Goal: Complete application form

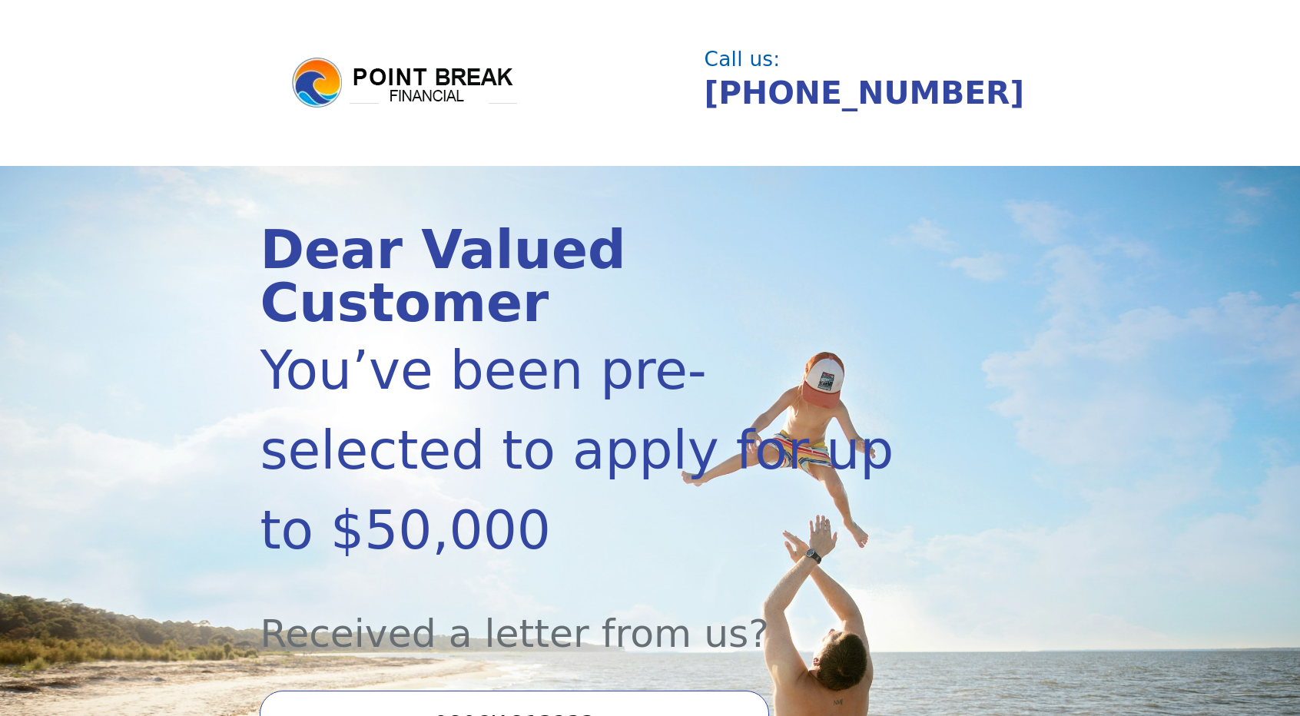
scroll to position [154, 0]
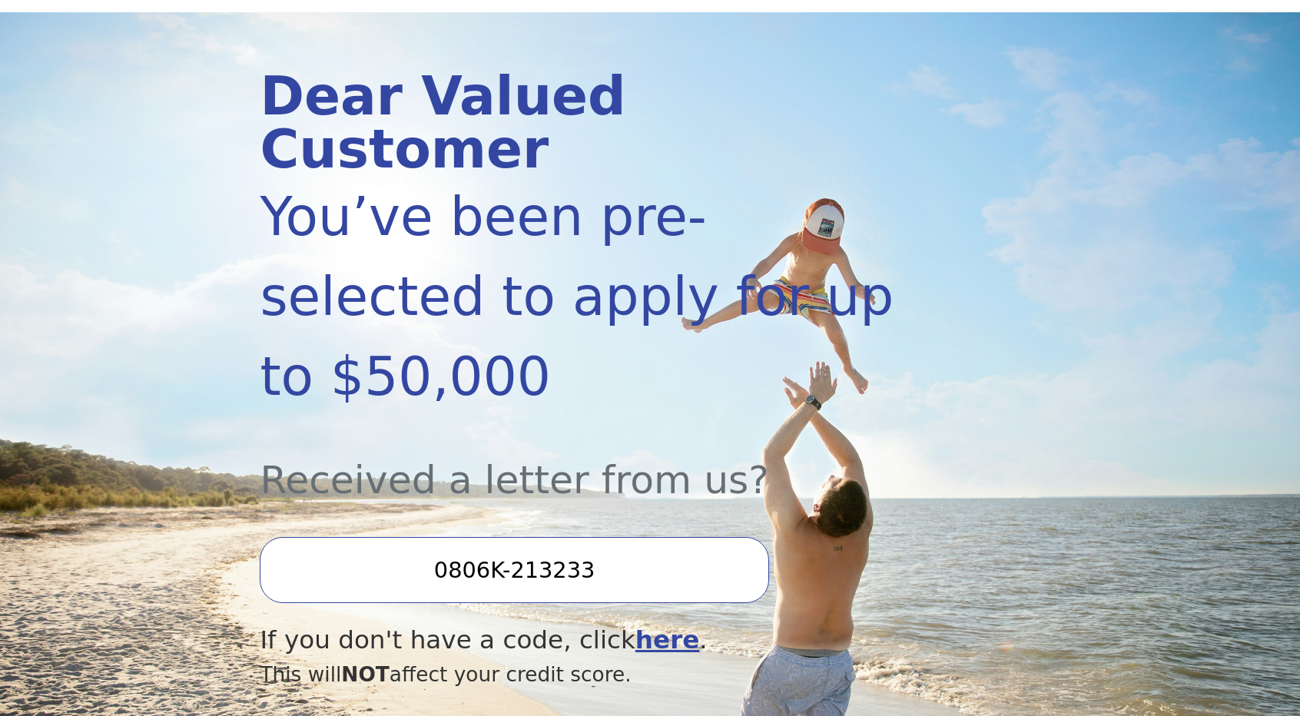
drag, startPoint x: 585, startPoint y: 446, endPoint x: 596, endPoint y: 439, distance: 13.2
click at [585, 537] on input "0806K-213233" at bounding box center [514, 570] width 509 height 66
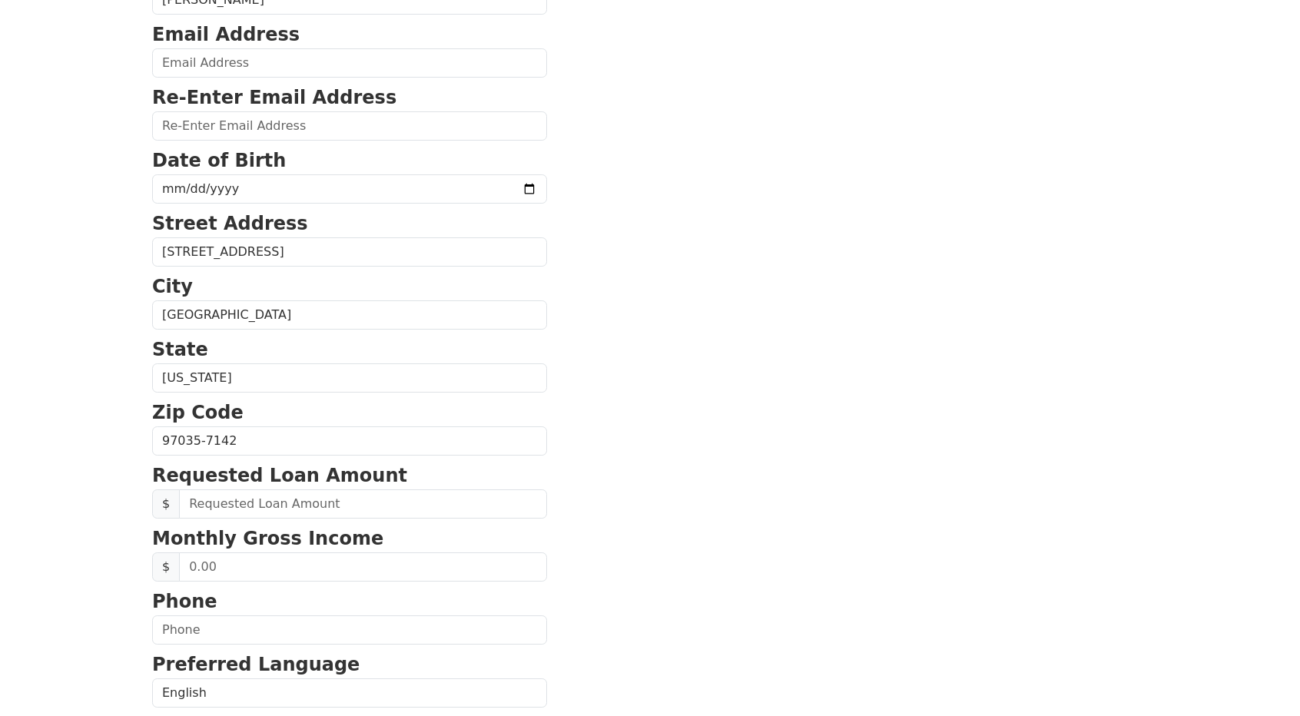
scroll to position [307, 0]
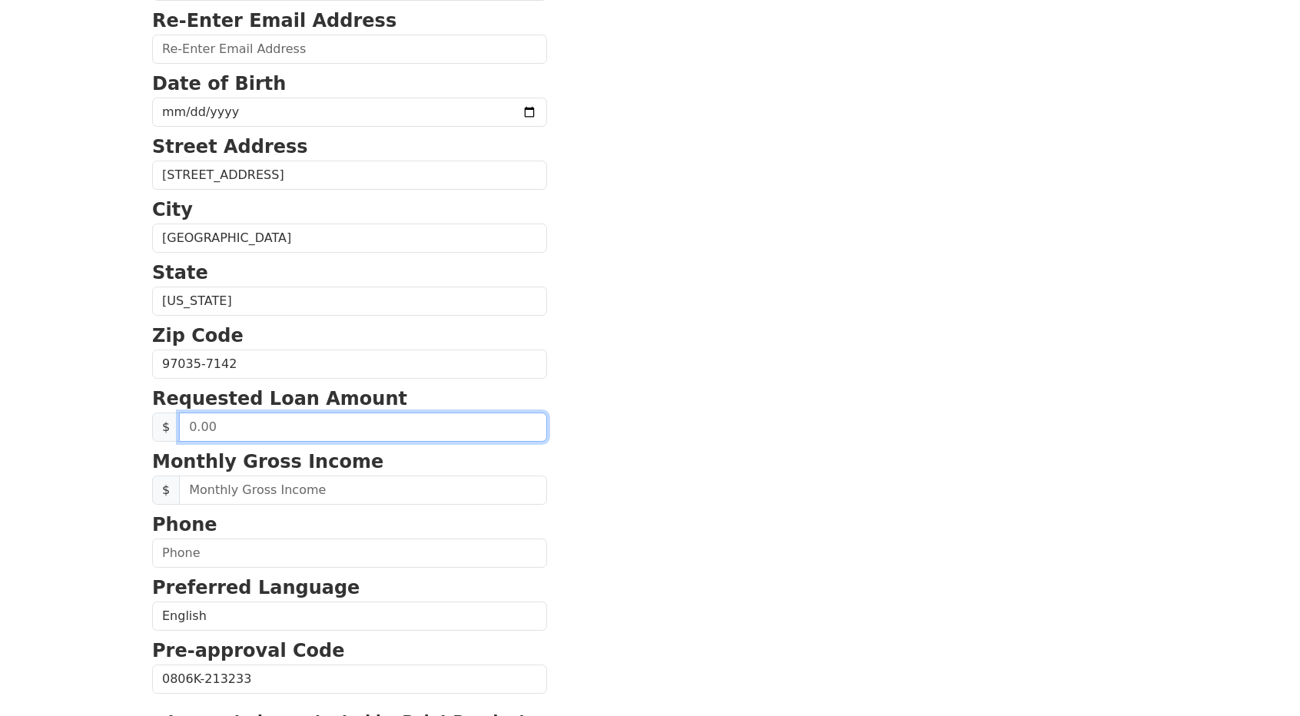
click at [325, 422] on input "text" at bounding box center [363, 427] width 368 height 29
type input "20,000.00"
click at [602, 401] on section "First Name Robert Last Name Caldwell Email Address Re-Enter Email Address Date …" at bounding box center [650, 366] width 996 height 1096
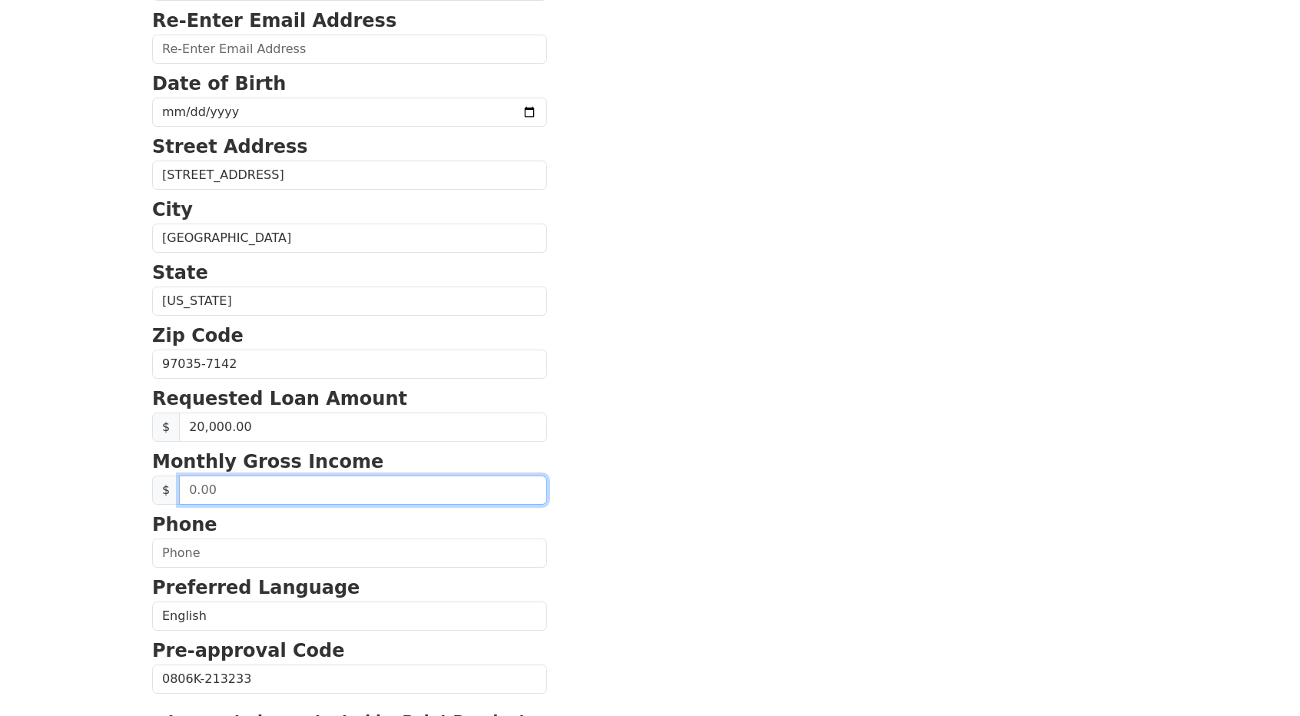
click at [218, 486] on input "text" at bounding box center [363, 490] width 368 height 29
type input "10,000.00"
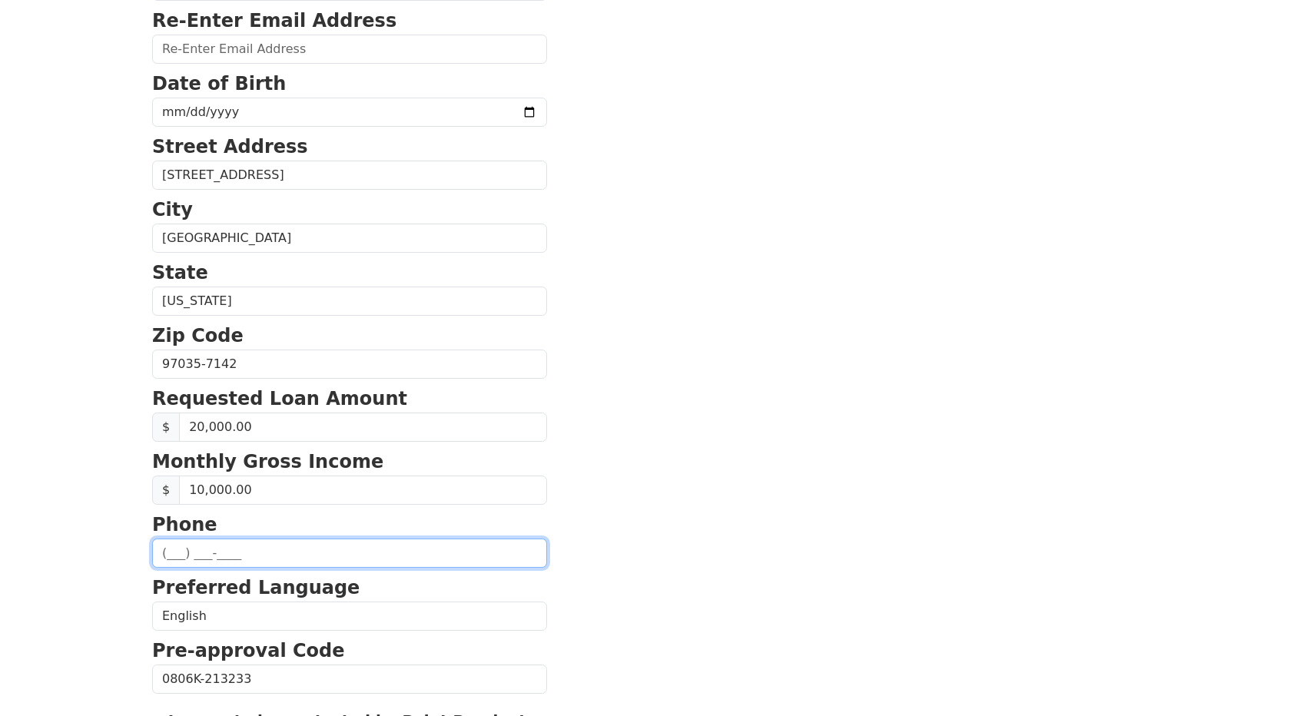
click at [237, 557] on input "text" at bounding box center [349, 553] width 395 height 29
type input "(503) 924-9478"
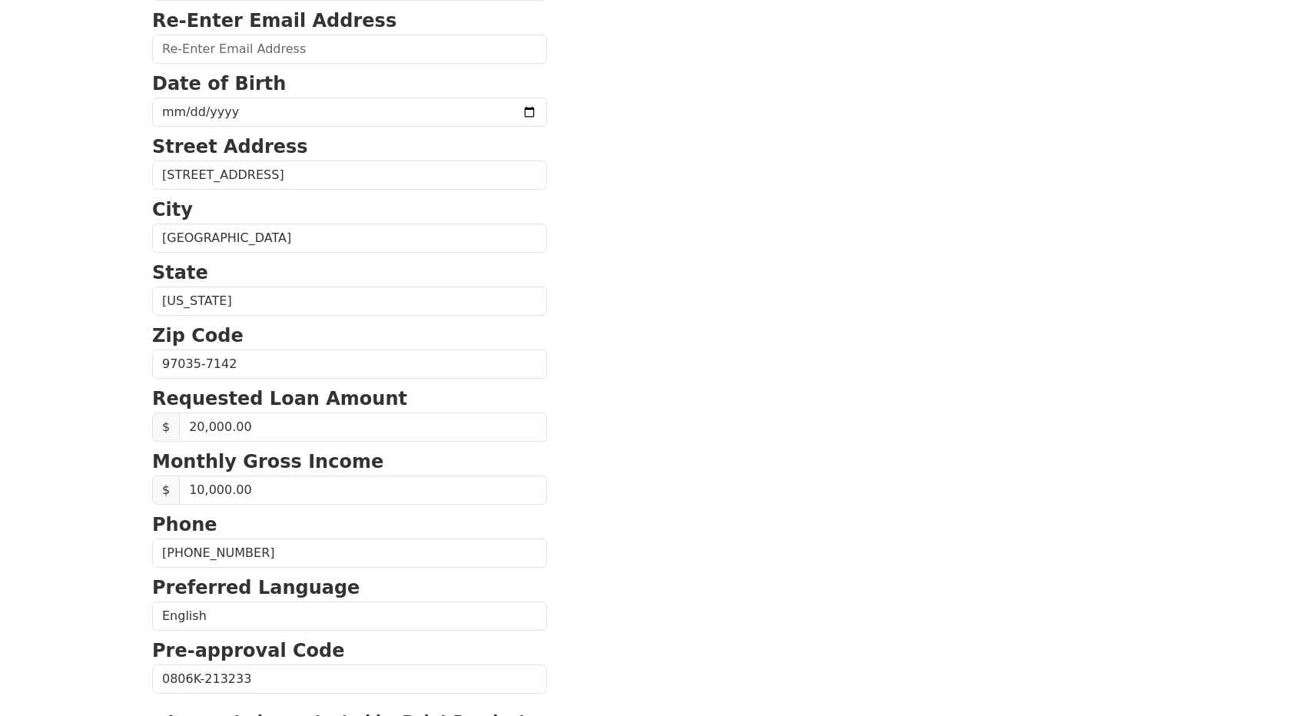
click at [536, 475] on section "First Name Robert Last Name Caldwell Email Address Re-Enter Email Address Date …" at bounding box center [650, 366] width 996 height 1096
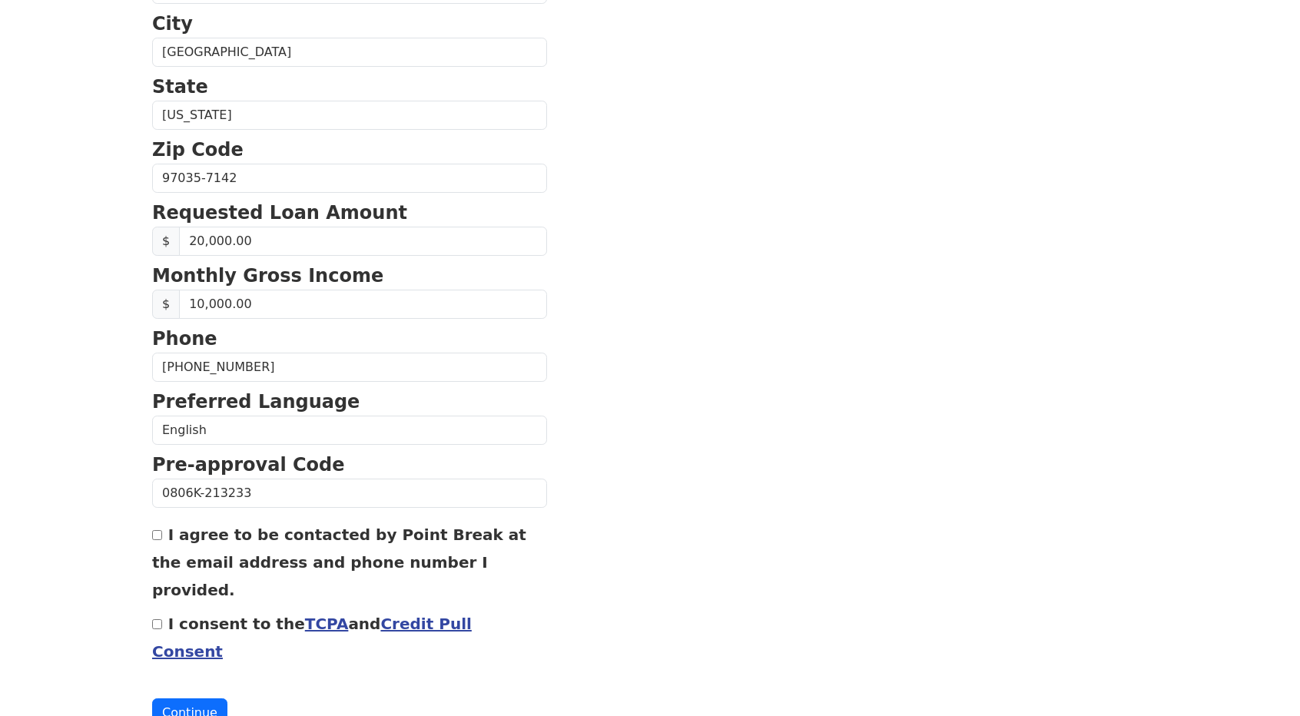
scroll to position [499, 0]
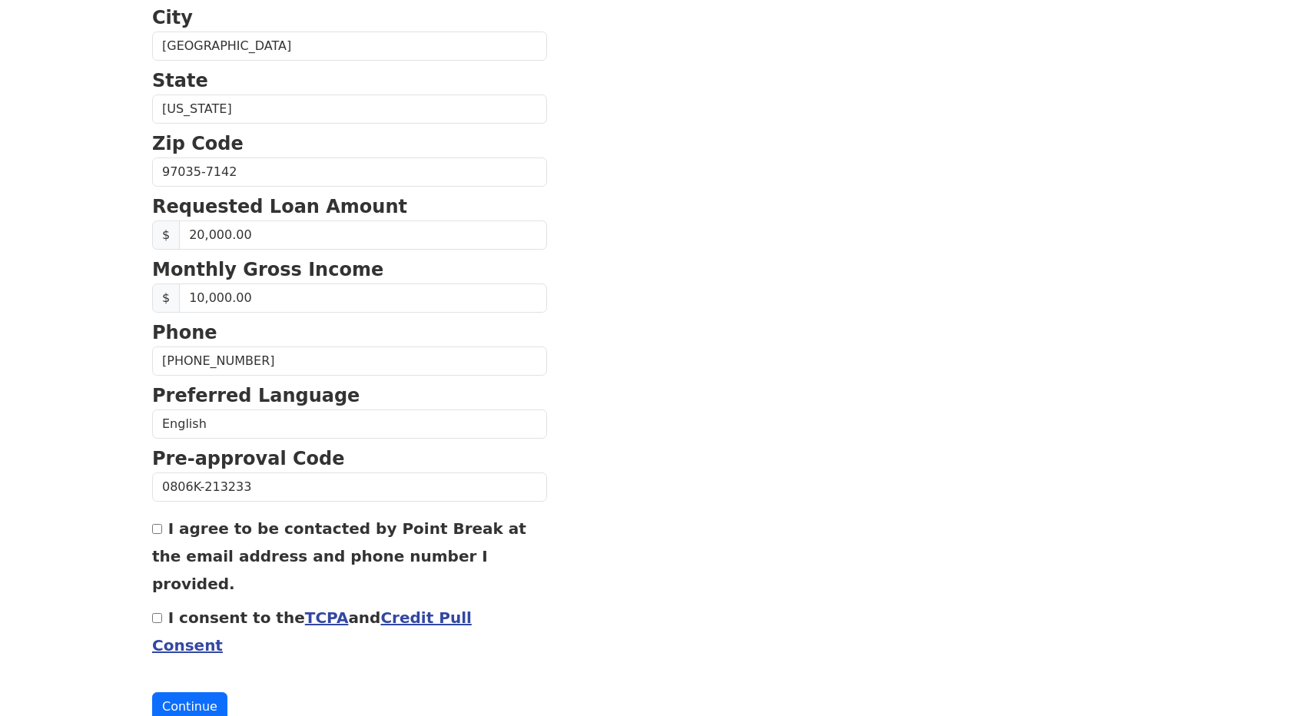
click at [163, 522] on div "I agree to be contacted by Point Break at the email address and phone number I …" at bounding box center [349, 555] width 395 height 83
drag, startPoint x: 163, startPoint y: 506, endPoint x: 161, endPoint y: 522, distance: 15.4
click at [163, 514] on div "I agree to be contacted by Point Break at the email address and phone number I …" at bounding box center [349, 555] width 395 height 83
click at [158, 524] on input "I agree to be contacted by Point Break at the email address and phone number I …" at bounding box center [157, 529] width 10 height 10
checkbox input "true"
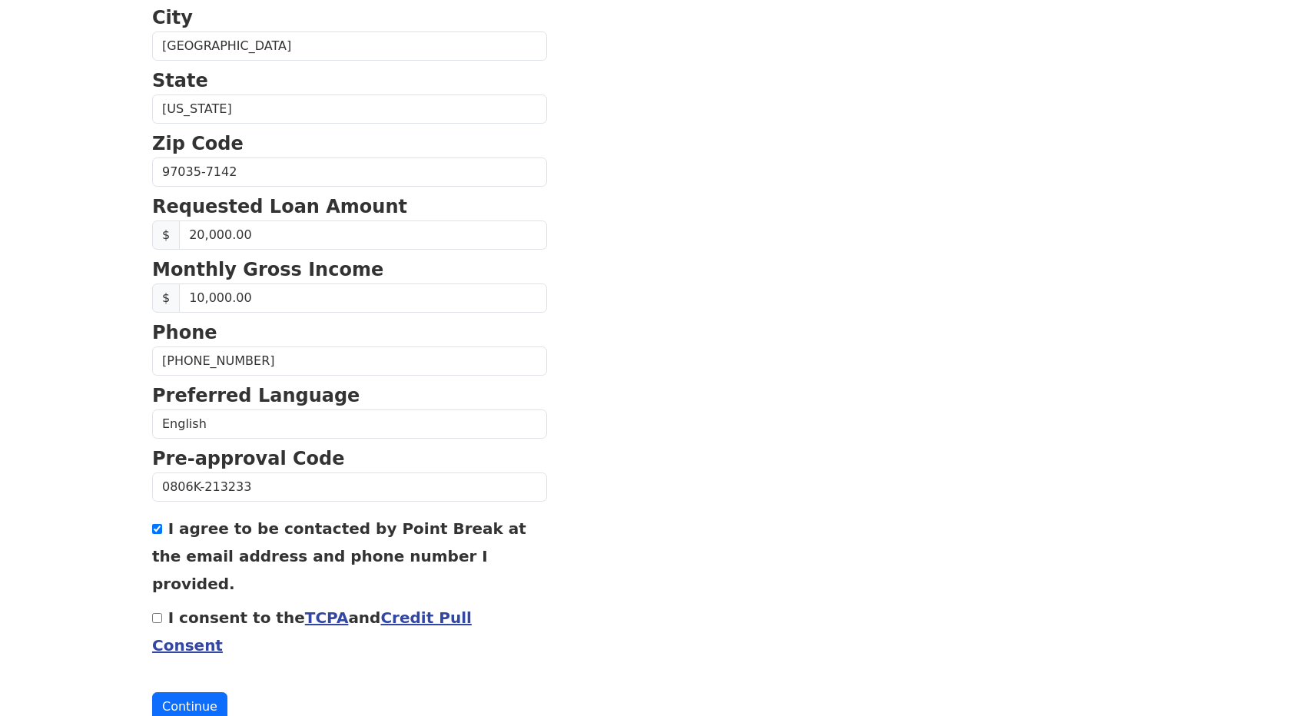
click at [152, 603] on div "I consent to the TCPA and Credit Pull Consent" at bounding box center [349, 630] width 395 height 55
click at [158, 603] on div "I consent to the TCPA and Credit Pull Consent" at bounding box center [349, 630] width 395 height 55
click at [160, 613] on input "I consent to the TCPA and Credit Pull Consent" at bounding box center [157, 618] width 10 height 10
checkbox input "true"
click at [191, 692] on button "Continue" at bounding box center [189, 706] width 75 height 29
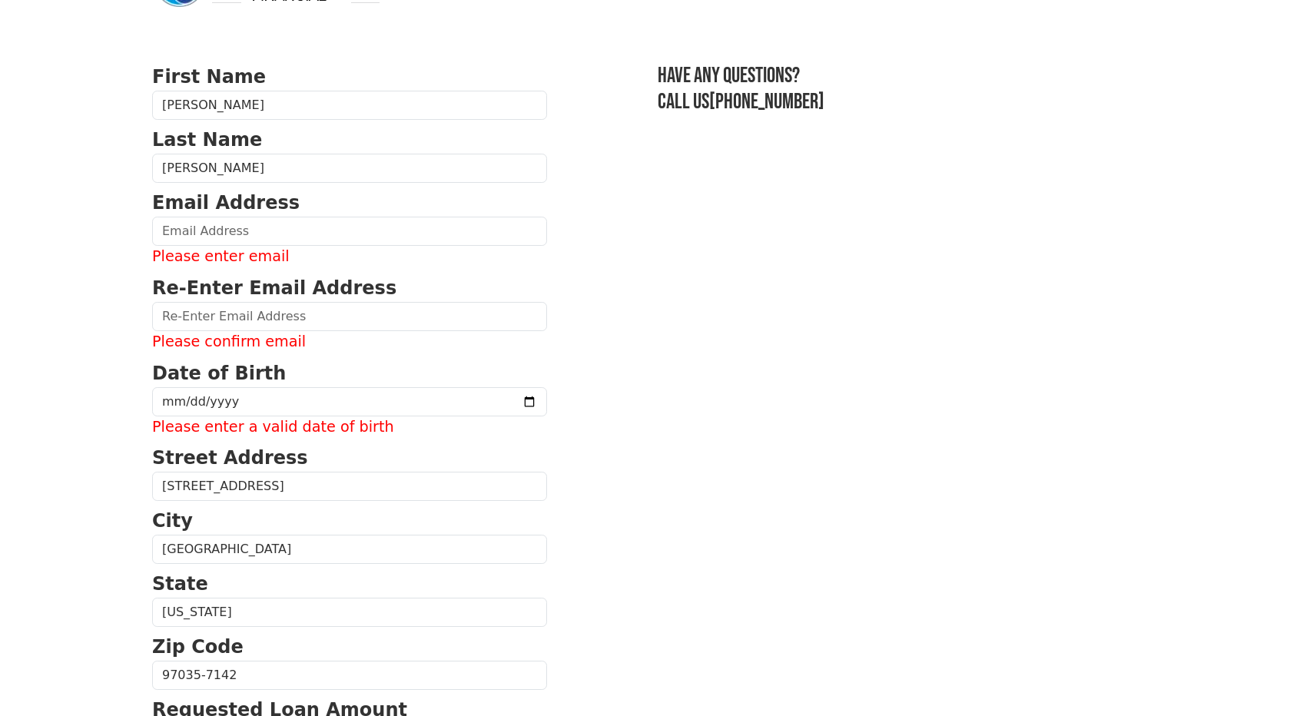
scroll to position [28, 0]
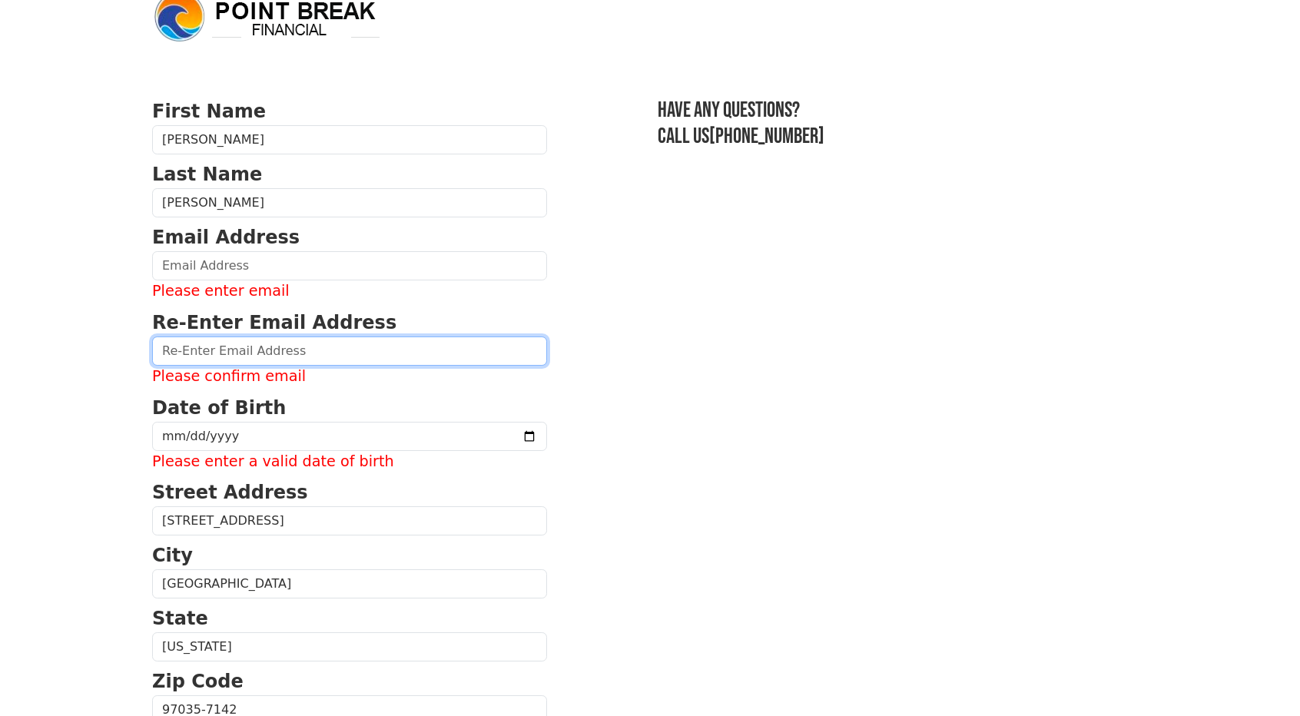
click at [267, 352] on input "email" at bounding box center [349, 351] width 395 height 29
type input "b"
type input "bo.caldwellcfp@gmail.com"
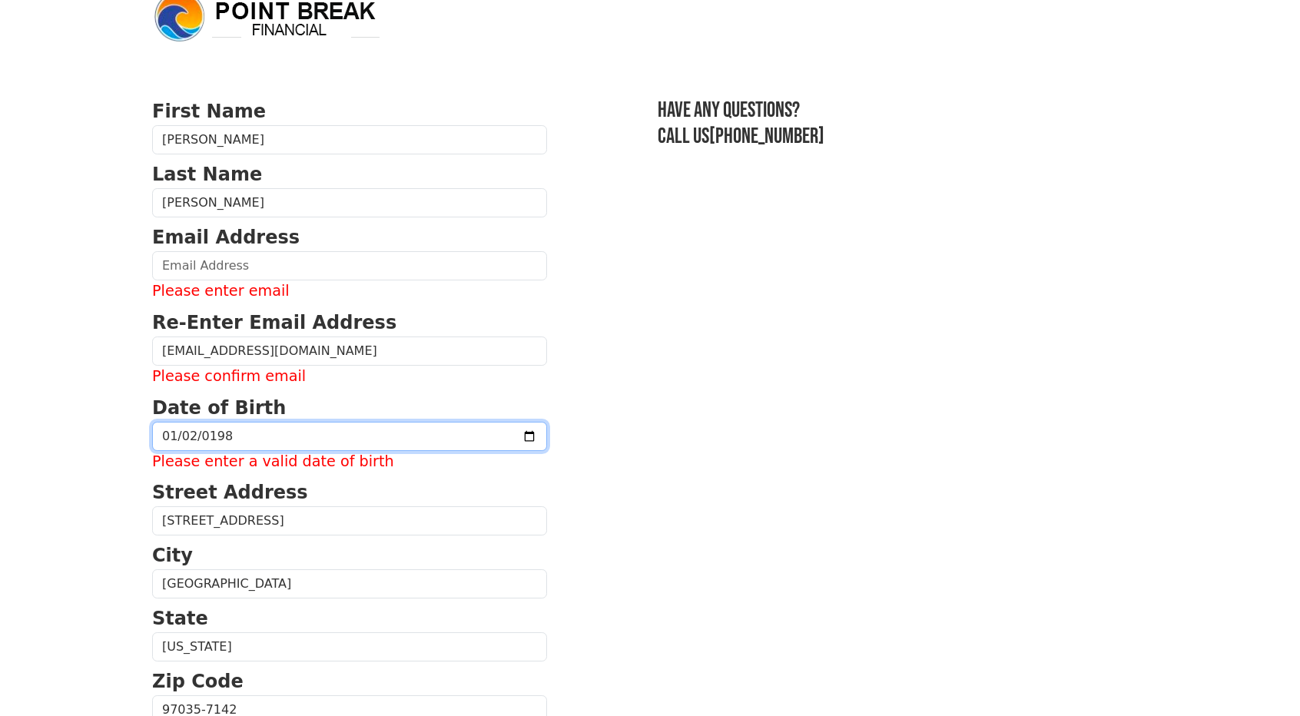
type input "1984-01-02"
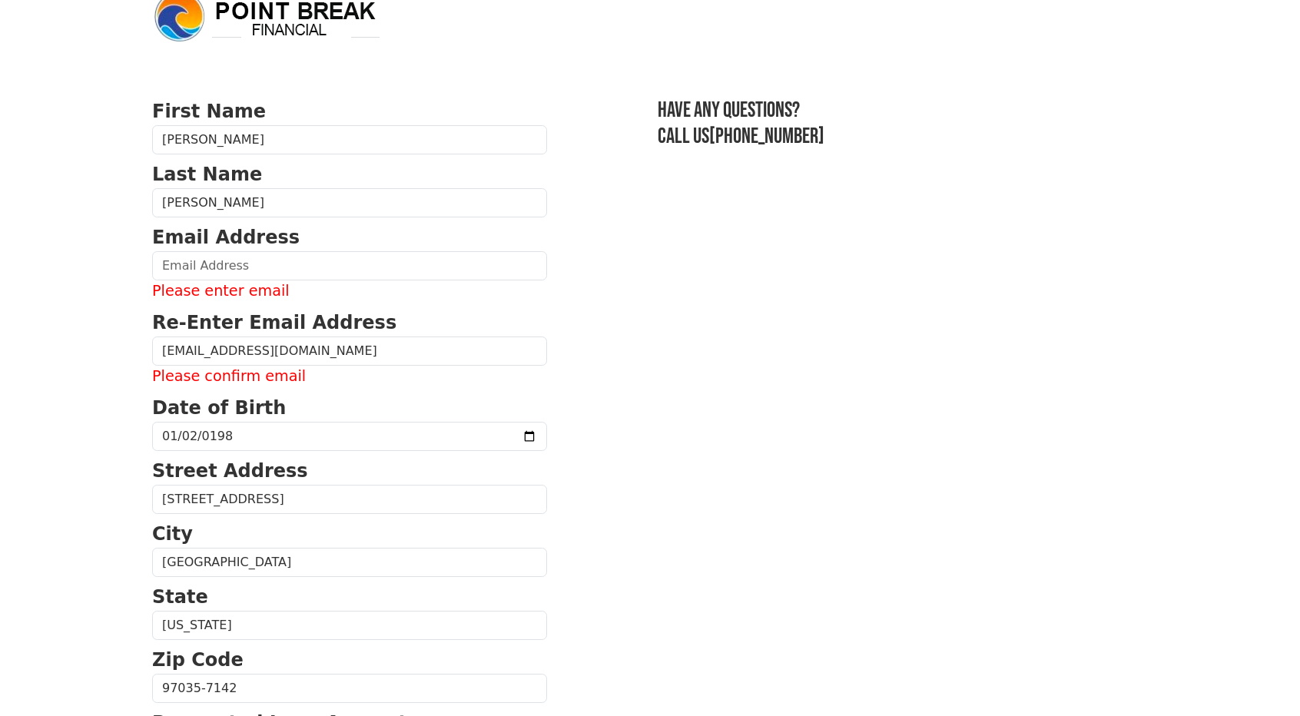
click at [652, 356] on section "First Name Robert Last Name Caldwell Email Address Please enter email Re-Enter …" at bounding box center [650, 668] width 996 height 1140
click at [639, 371] on section "First Name Robert Last Name Caldwell Email Address Please enter email Re-Enter …" at bounding box center [650, 668] width 996 height 1140
click at [257, 257] on input "email" at bounding box center [349, 265] width 395 height 29
type input "bo.caldwellcfp@gmail.com"
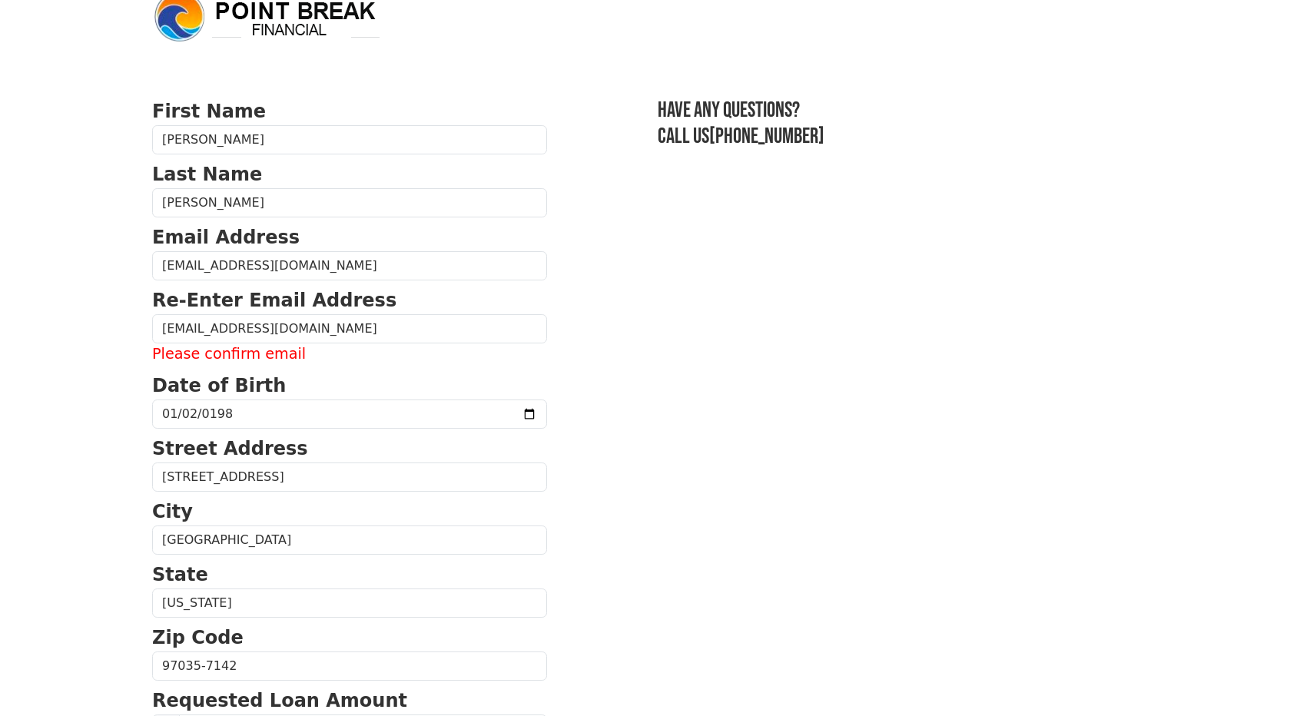
click at [570, 317] on section "First Name Robert Last Name Caldwell Email Address bo.caldwellcfp@gmail.com Re-…" at bounding box center [650, 657] width 996 height 1118
click at [595, 388] on section "First Name Robert Last Name Caldwell Email Address bo.caldwellcfp@gmail.com Re-…" at bounding box center [650, 657] width 996 height 1118
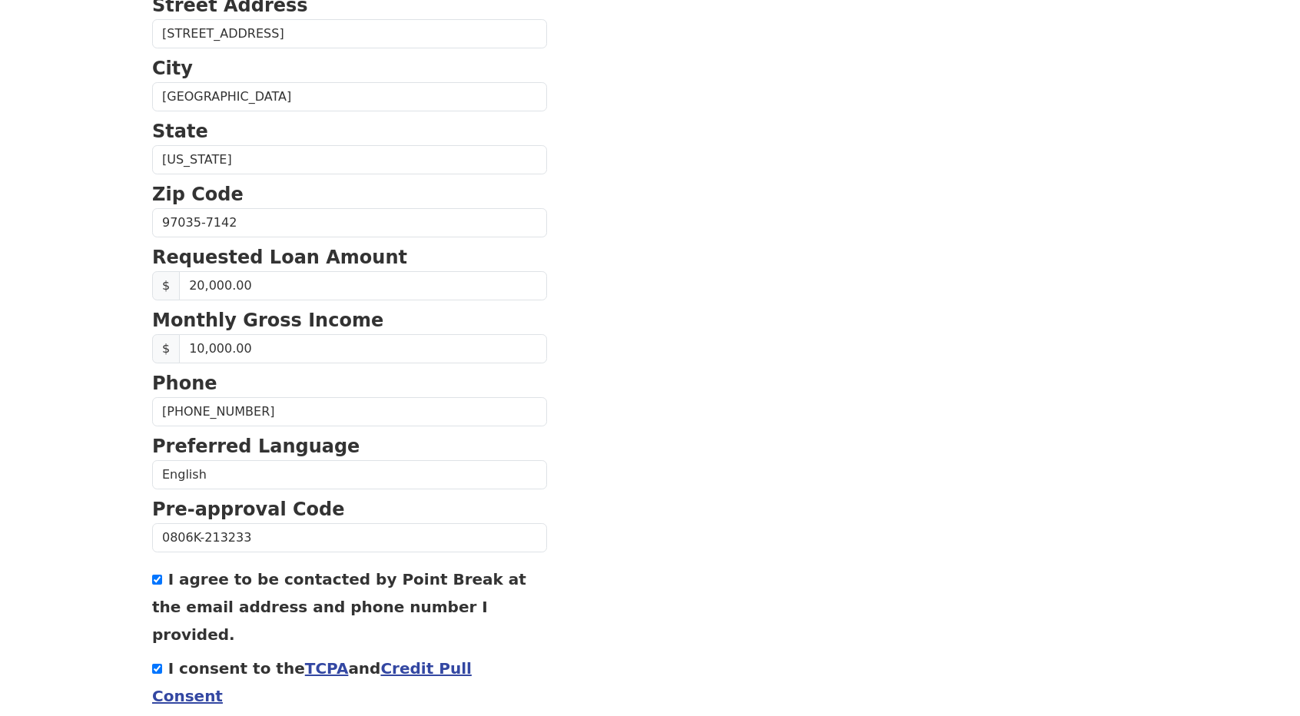
scroll to position [522, 0]
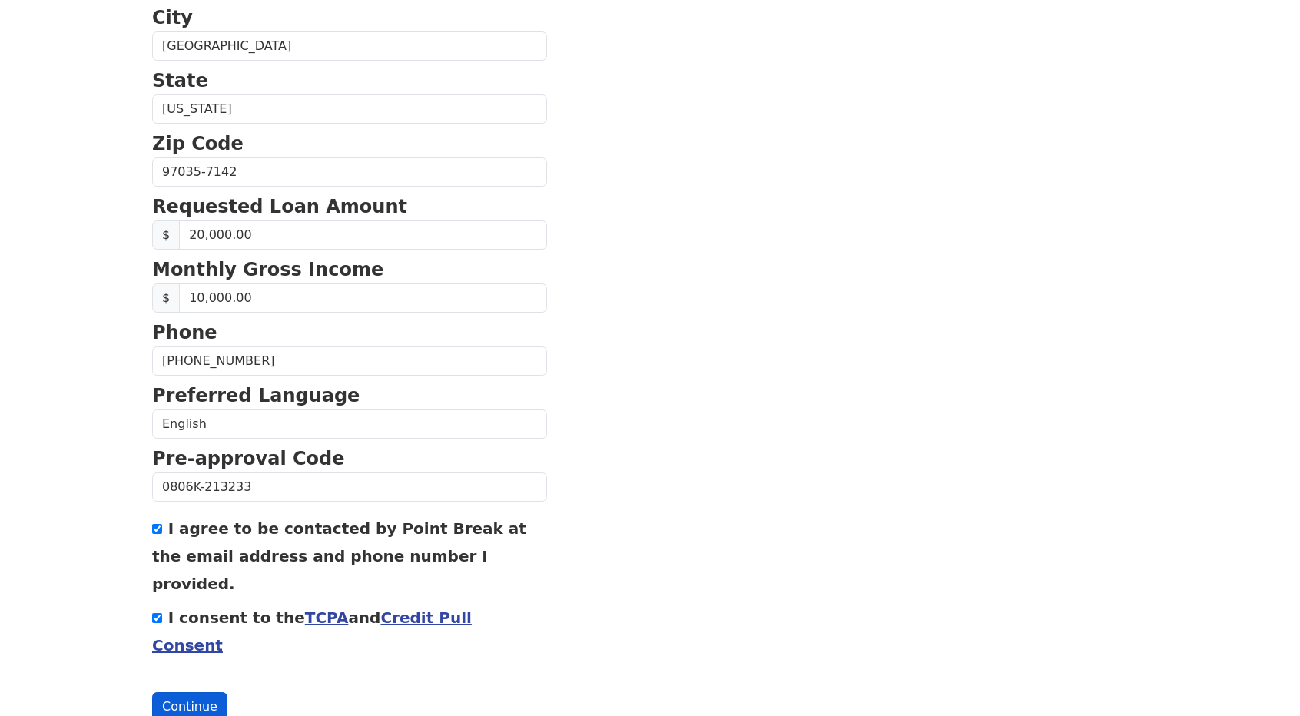
click at [179, 692] on button "Continue" at bounding box center [189, 706] width 75 height 29
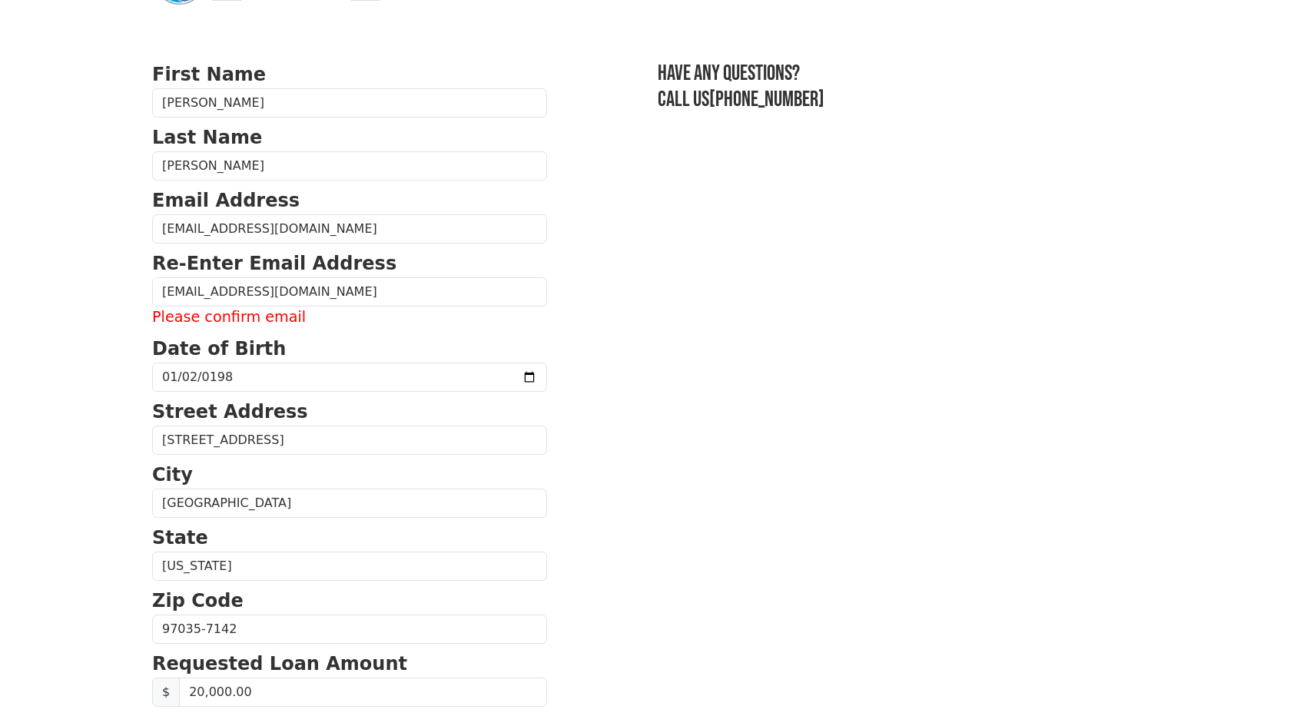
scroll to position [77, 0]
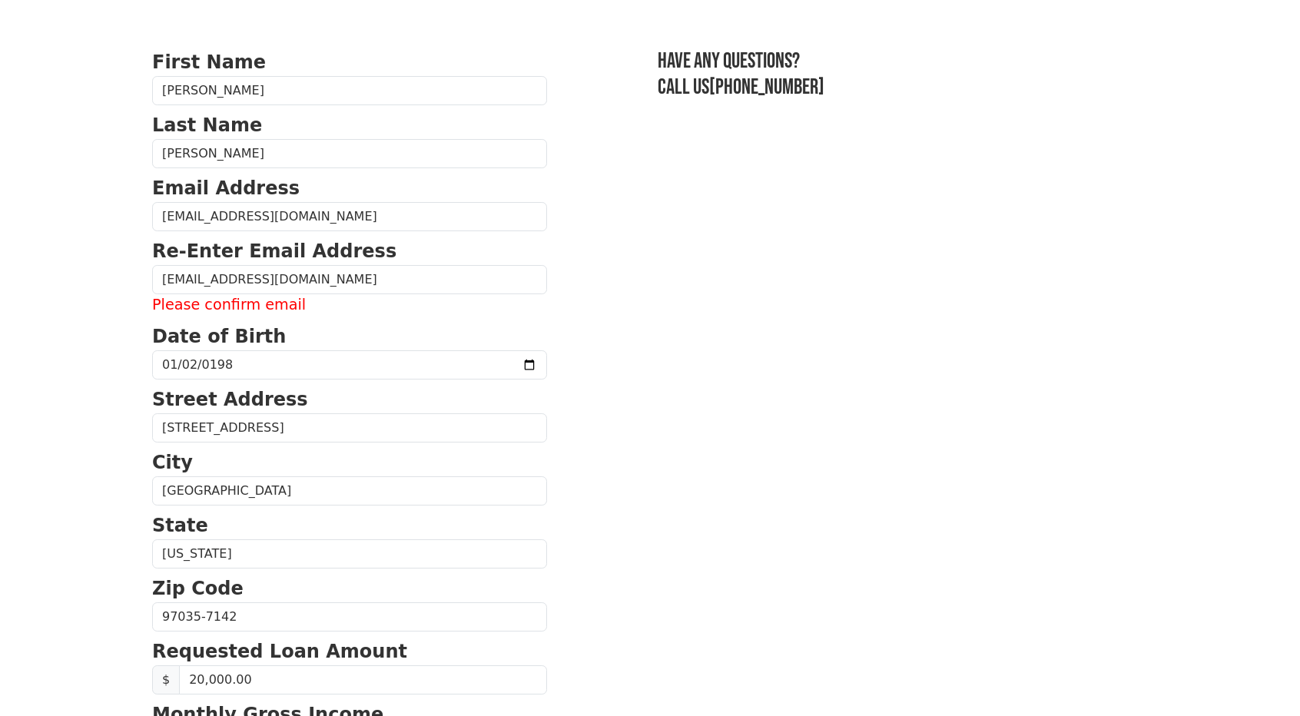
drag, startPoint x: 232, startPoint y: 305, endPoint x: 267, endPoint y: 287, distance: 39.5
click at [232, 306] on label "Please confirm email" at bounding box center [349, 305] width 395 height 22
click at [331, 280] on input "bo.caldwellcfp@gmail.com" at bounding box center [349, 279] width 395 height 29
drag, startPoint x: 338, startPoint y: 280, endPoint x: 91, endPoint y: 306, distance: 247.9
click at [91, 306] on body "First Name Robert Last Name Caldwell Email Address bo.caldwellcfp@gmail.com Re-…" at bounding box center [650, 281] width 1300 height 716
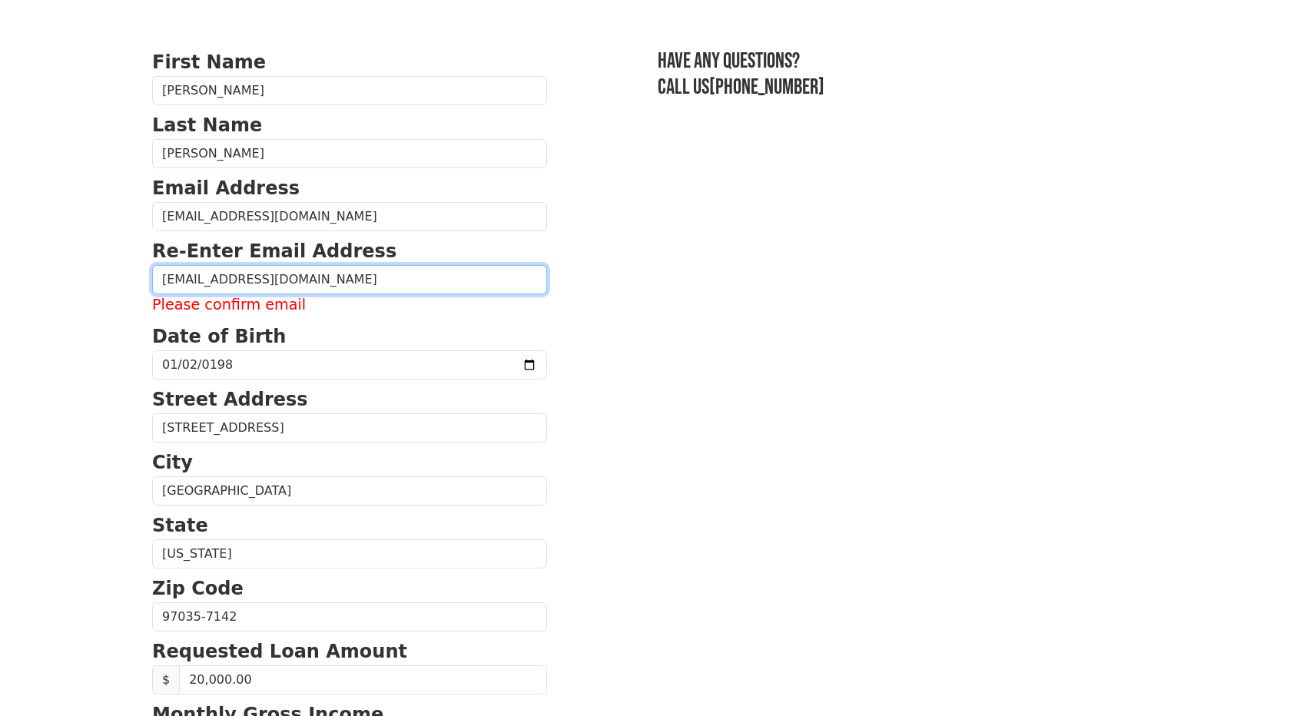
type input "bo.caldwellcfp@gmail.com"
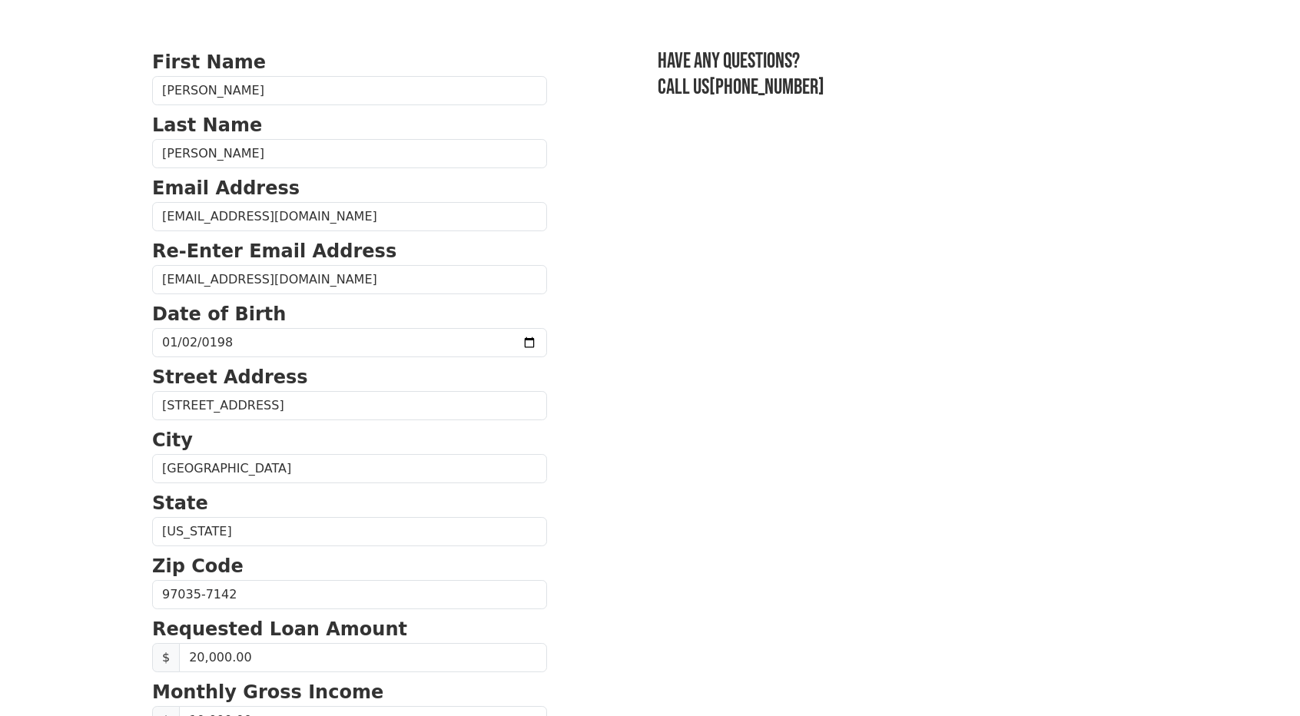
click at [696, 463] on section "First Name Robert Last Name Caldwell Email Address bo.caldwellcfp@gmail.com Re-…" at bounding box center [650, 596] width 996 height 1096
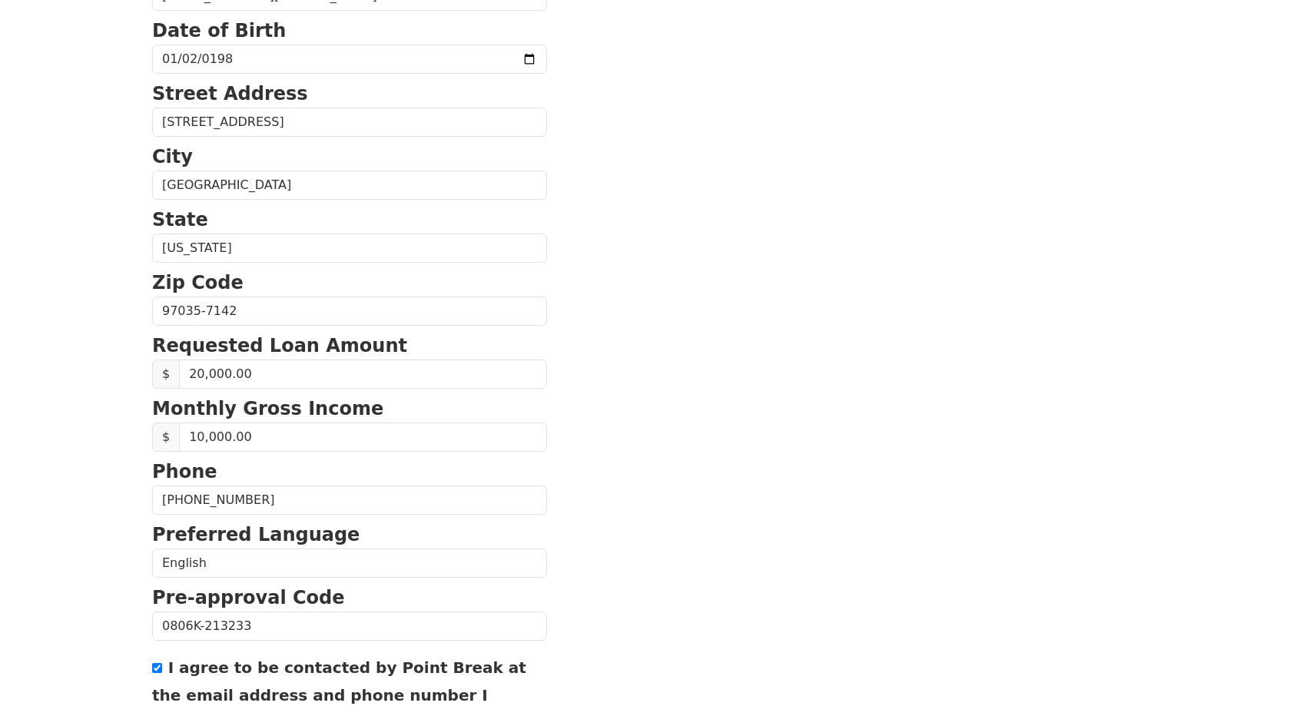
scroll to position [499, 0]
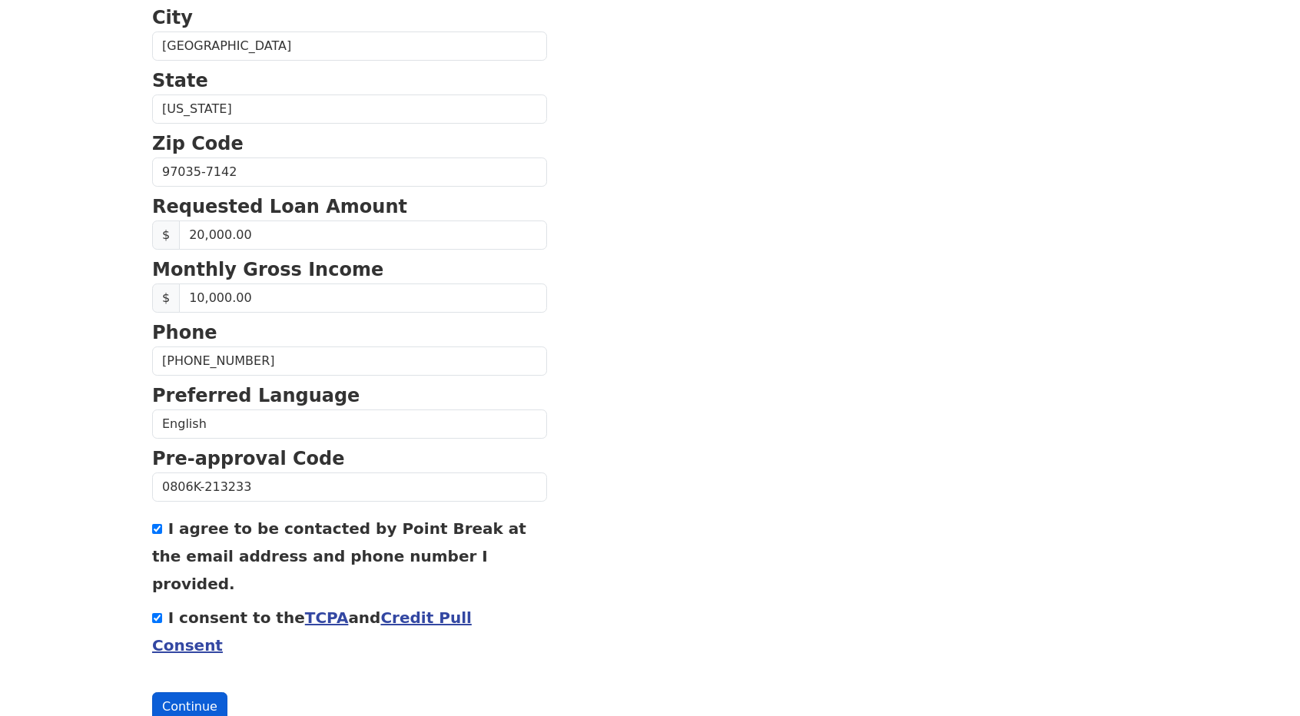
click at [187, 692] on button "Continue" at bounding box center [189, 706] width 75 height 29
